Goal: Find specific page/section: Find specific page/section

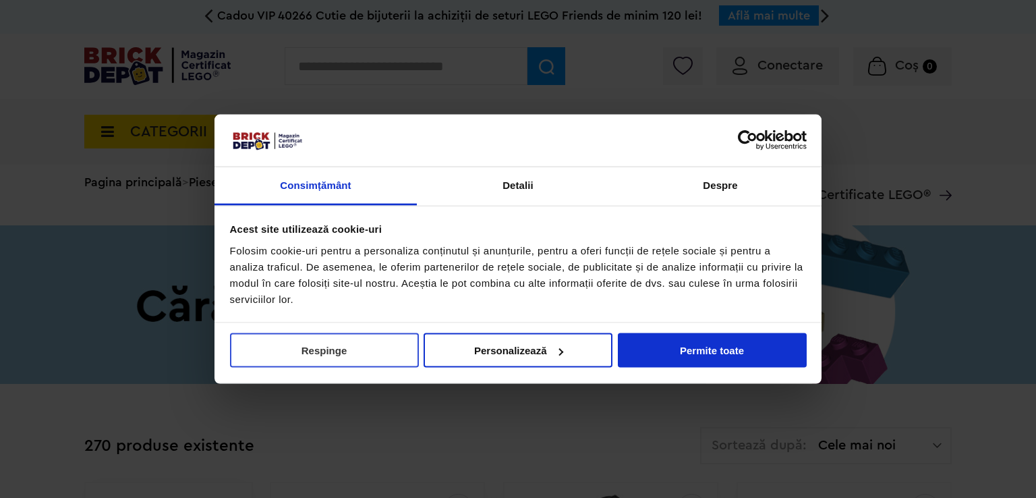
click at [305, 342] on button "Respinge" at bounding box center [324, 350] width 189 height 34
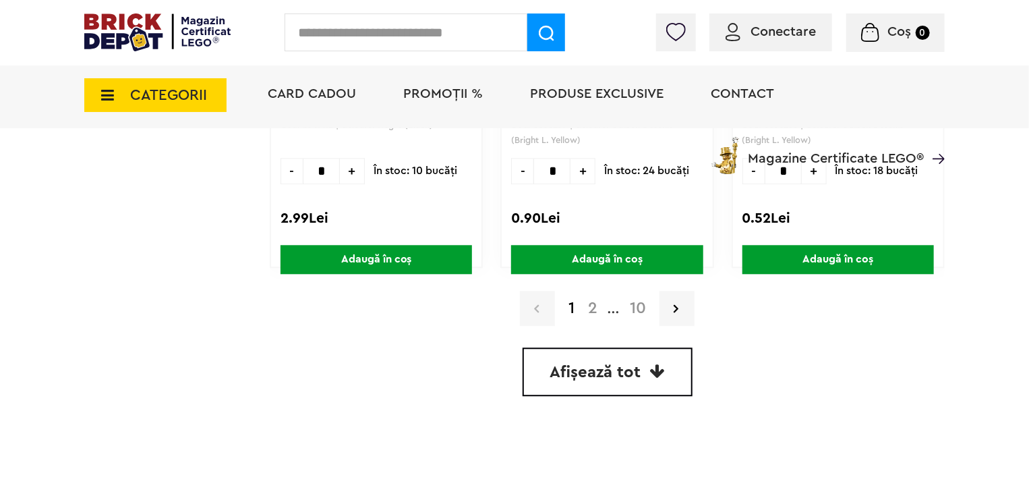
scroll to position [4112, 0]
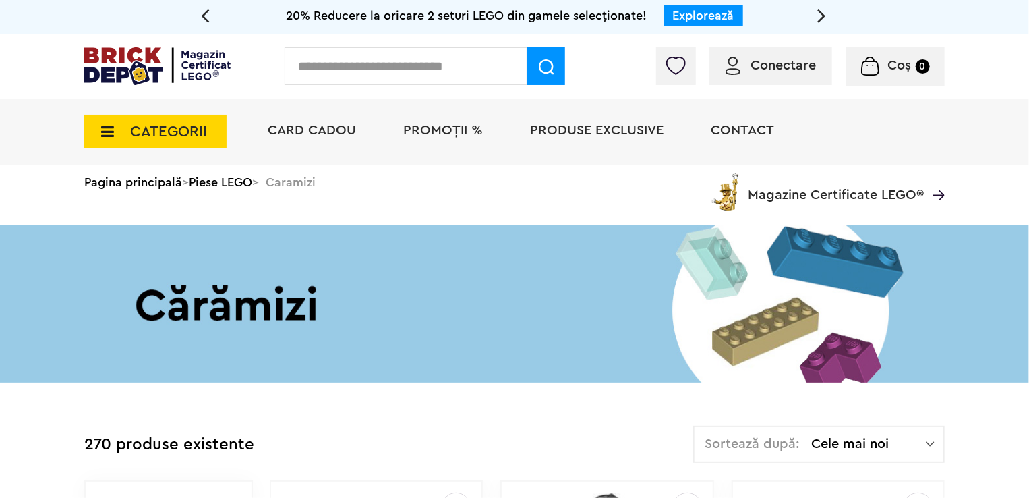
click at [354, 64] on input "text" at bounding box center [406, 66] width 243 height 38
drag, startPoint x: 354, startPoint y: 64, endPoint x: 314, endPoint y: 59, distance: 40.1
click at [314, 59] on input "text" at bounding box center [406, 66] width 243 height 38
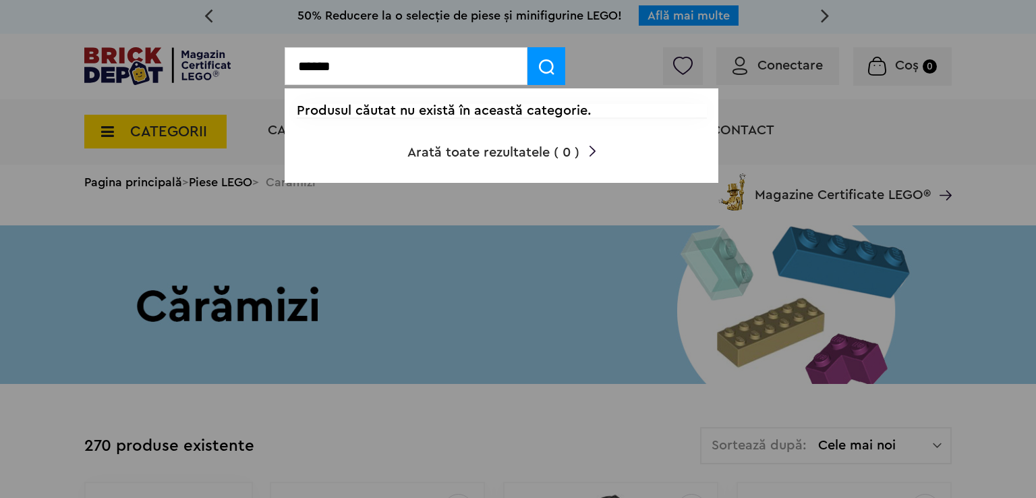
type input "******"
click at [558, 52] on span at bounding box center [546, 66] width 38 height 38
